Goal: Task Accomplishment & Management: Complete application form

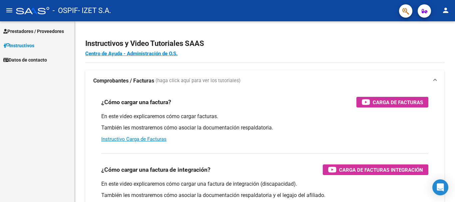
click at [44, 35] on link "Prestadores / Proveedores" at bounding box center [37, 31] width 74 height 14
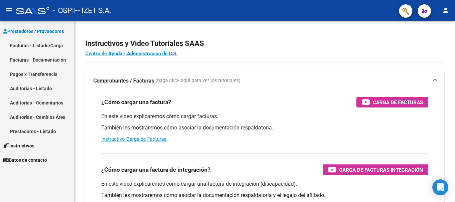
click at [40, 47] on link "Facturas - Listado/Carga" at bounding box center [37, 45] width 74 height 14
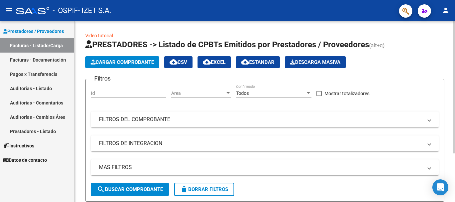
click at [140, 64] on span "Cargar Comprobante" at bounding box center [122, 62] width 63 height 6
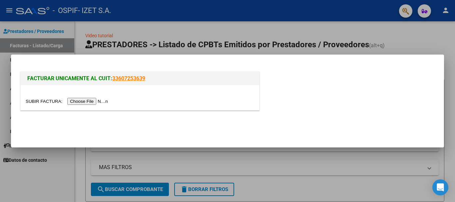
click at [86, 103] on input "file" at bounding box center [68, 101] width 84 height 7
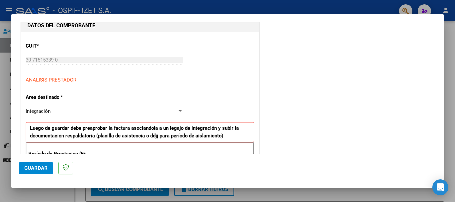
scroll to position [100, 0]
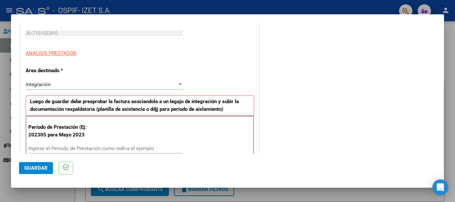
click at [50, 148] on input "Ingrese el Período de Prestación como indica el ejemplo" at bounding box center [105, 149] width 154 height 6
type input "202507"
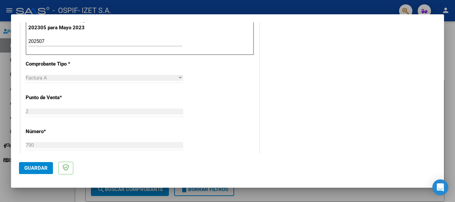
scroll to position [233, 0]
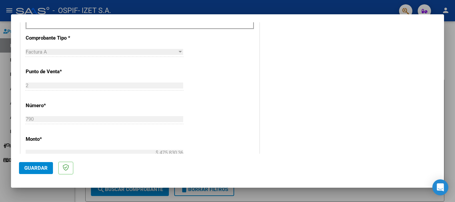
click at [33, 171] on span "Guardar" at bounding box center [35, 168] width 23 height 6
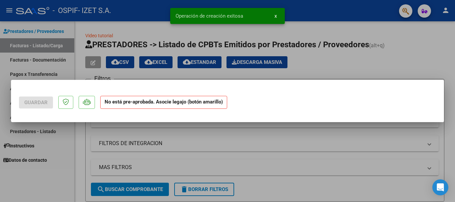
scroll to position [0, 0]
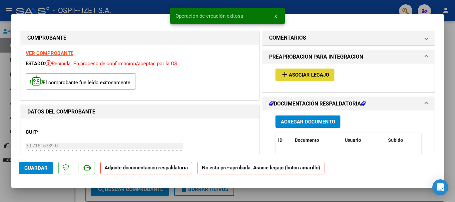
click at [312, 76] on span "Asociar Legajo" at bounding box center [309, 75] width 40 height 6
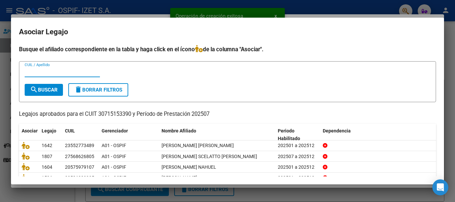
click at [46, 71] on input "CUIL / Apellido" at bounding box center [62, 72] width 75 height 6
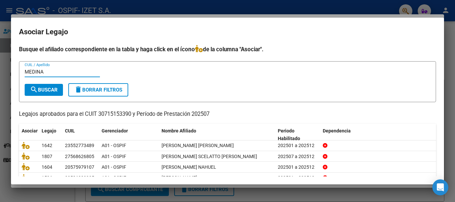
type input "MEDINA"
click at [47, 92] on span "search Buscar" at bounding box center [44, 90] width 28 height 6
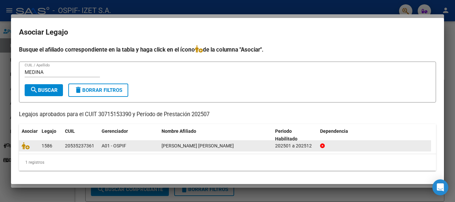
click at [201, 145] on span "[PERSON_NAME] [PERSON_NAME]" at bounding box center [198, 145] width 72 height 5
click at [25, 151] on datatable-body-cell at bounding box center [29, 146] width 20 height 10
click at [27, 147] on icon at bounding box center [26, 145] width 8 height 7
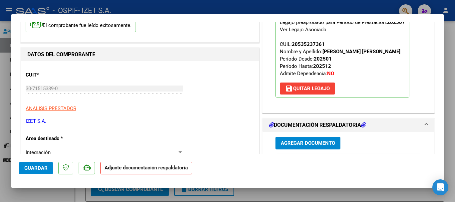
scroll to position [100, 0]
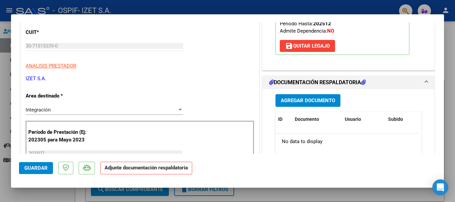
click at [305, 98] on span "Agregar Documento" at bounding box center [308, 101] width 54 height 6
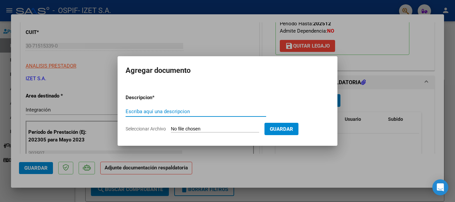
click at [130, 113] on input "Escriba aquí una descripcion" at bounding box center [196, 112] width 141 height 6
type input "AUTORIZACION"
click at [198, 133] on form "Descripcion * AUTORIZACION Escriba aquí una descripcion Seleccionar Archivo Gua…" at bounding box center [228, 113] width 204 height 49
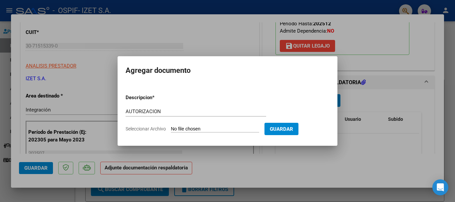
click at [199, 129] on input "Seleccionar Archivo" at bounding box center [215, 129] width 88 height 6
type input "C:\fakepath\53523736_MEDINA_5_202503281104080.pdf"
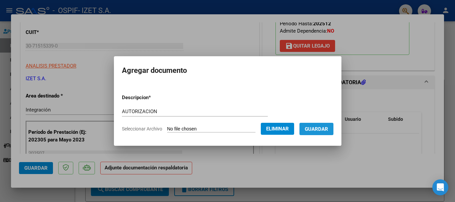
click at [328, 129] on span "Guardar" at bounding box center [316, 129] width 23 height 6
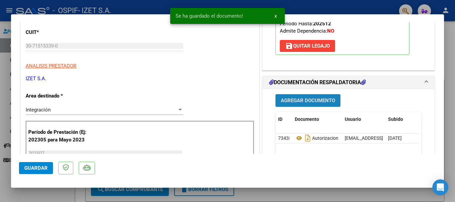
click at [313, 95] on button "Agregar Documento" at bounding box center [308, 100] width 65 height 12
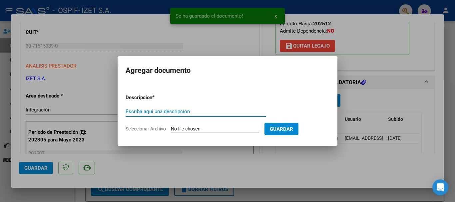
click at [156, 110] on input "Escriba aquí una descripcion" at bounding box center [196, 112] width 141 height 6
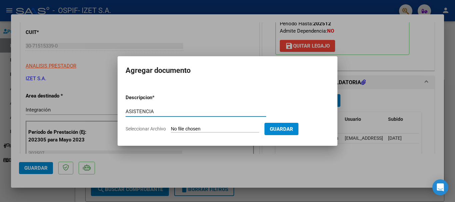
type input "ASISTENCIA"
click at [190, 129] on input "Seleccionar Archivo" at bounding box center [215, 129] width 88 height 6
type input "C:\fakepath\PLANILLA_53523736_MEDINA_202508081131060.pdf"
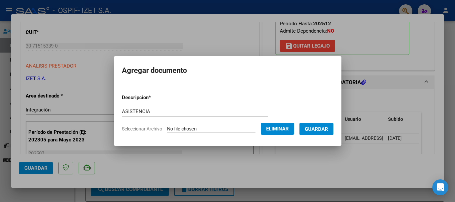
click at [328, 131] on span "Guardar" at bounding box center [316, 129] width 23 height 6
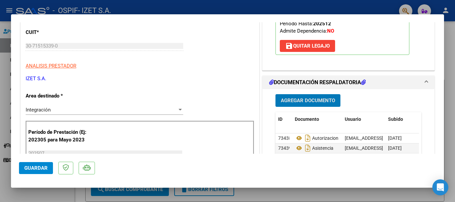
click at [37, 171] on span "Guardar" at bounding box center [35, 168] width 23 height 6
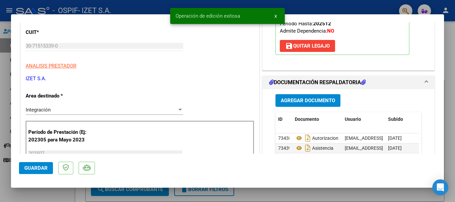
click at [41, 194] on div at bounding box center [227, 101] width 455 height 202
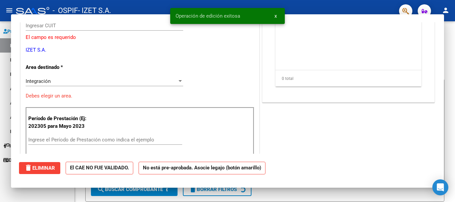
scroll to position [0, 0]
